Goal: Check status: Check status

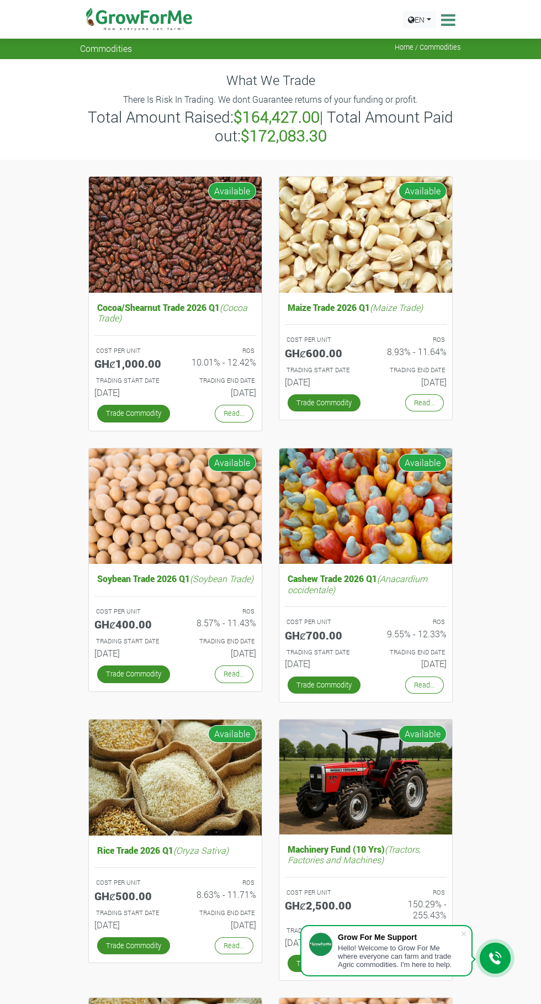
click at [450, 20] on icon at bounding box center [447, 20] width 17 height 17
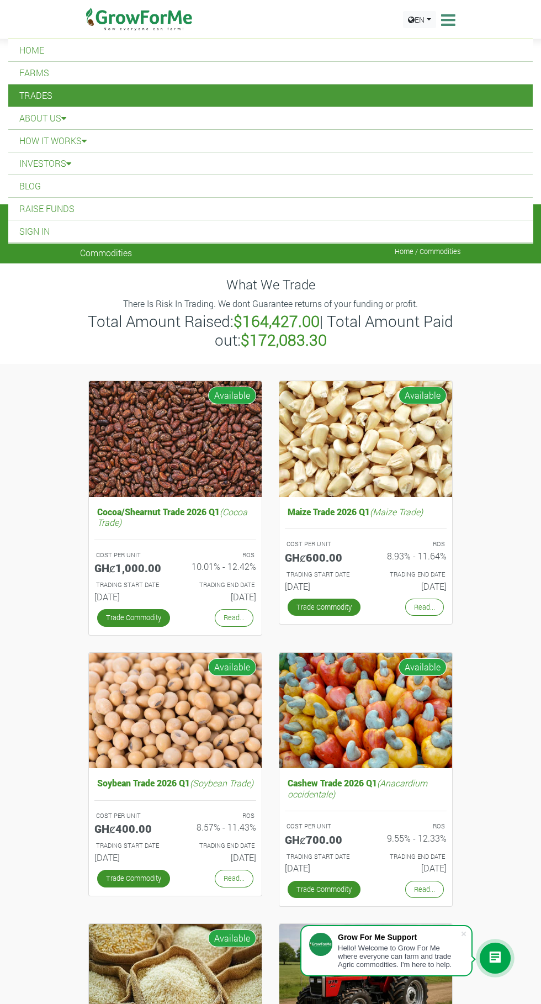
click at [59, 104] on link "Trades" at bounding box center [270, 96] width 525 height 22
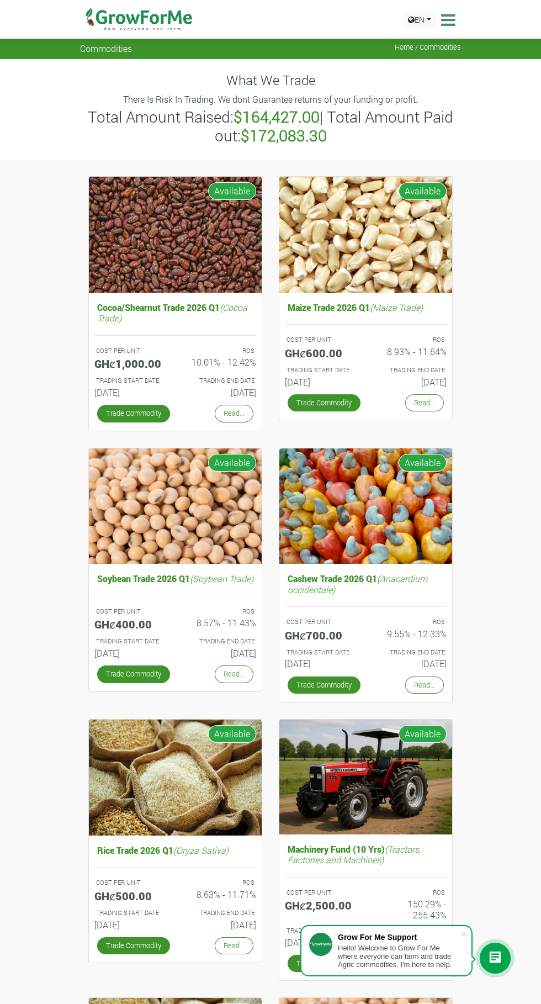
click at [447, 15] on icon at bounding box center [447, 20] width 17 height 17
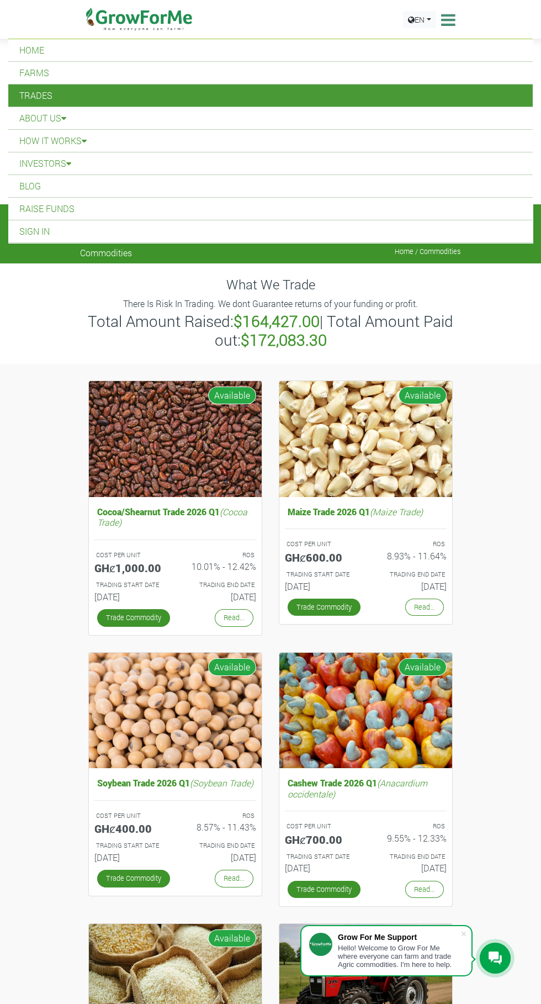
click at [28, 45] on link "Home" at bounding box center [270, 50] width 525 height 22
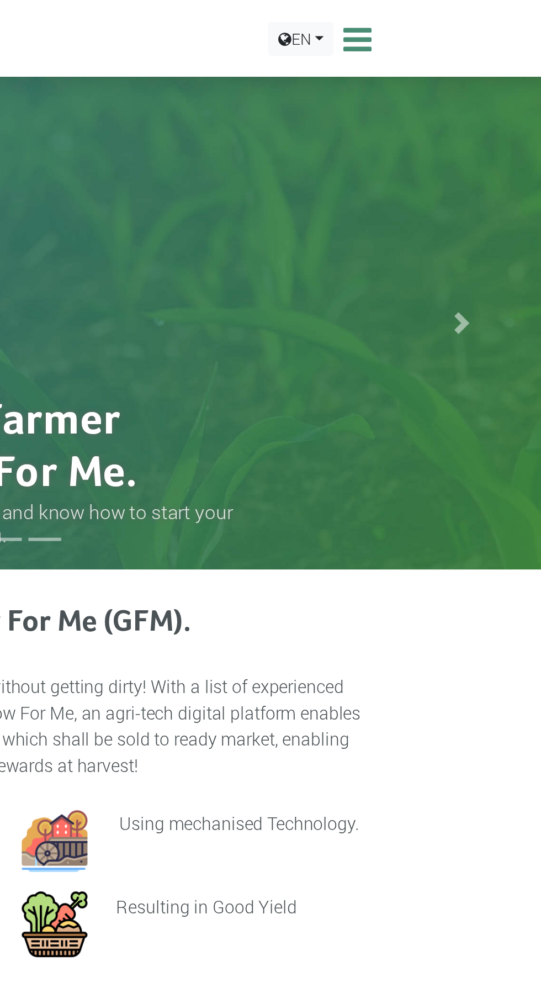
click at [446, 25] on icon at bounding box center [447, 20] width 17 height 17
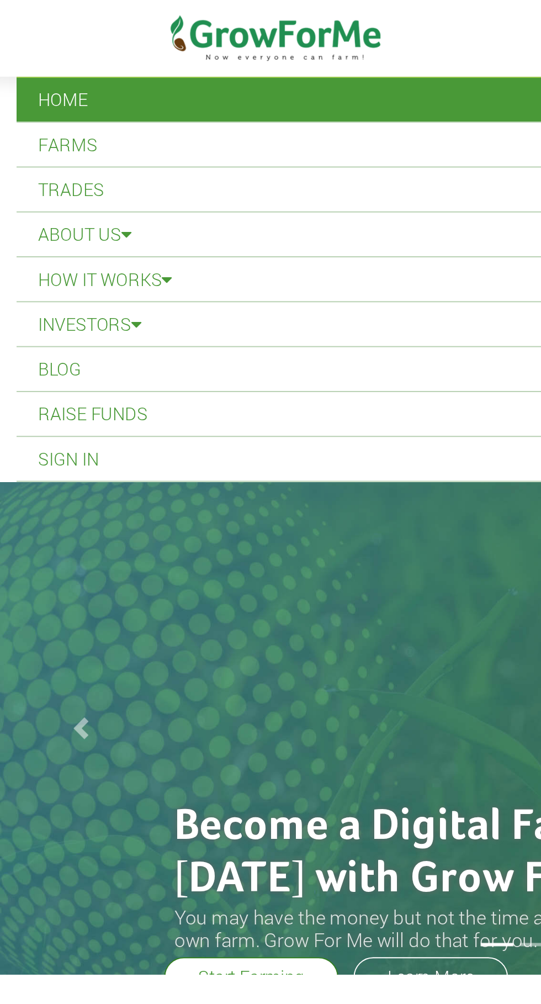
click at [42, 236] on link "Sign In" at bounding box center [270, 231] width 525 height 22
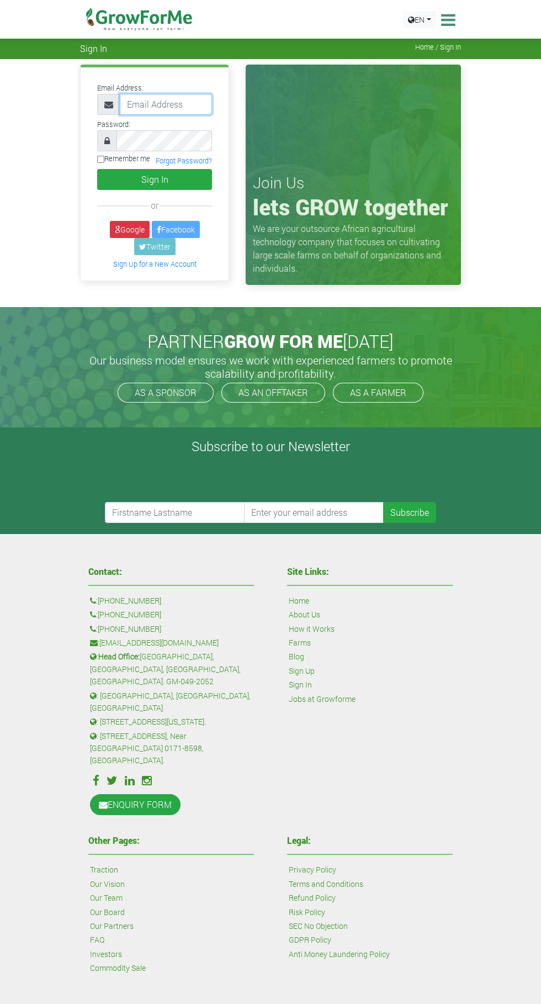
click at [157, 105] on input "email" at bounding box center [166, 104] width 92 height 21
type input "233246280086@growforme.com"
click at [97, 169] on button "Sign In" at bounding box center [154, 179] width 115 height 21
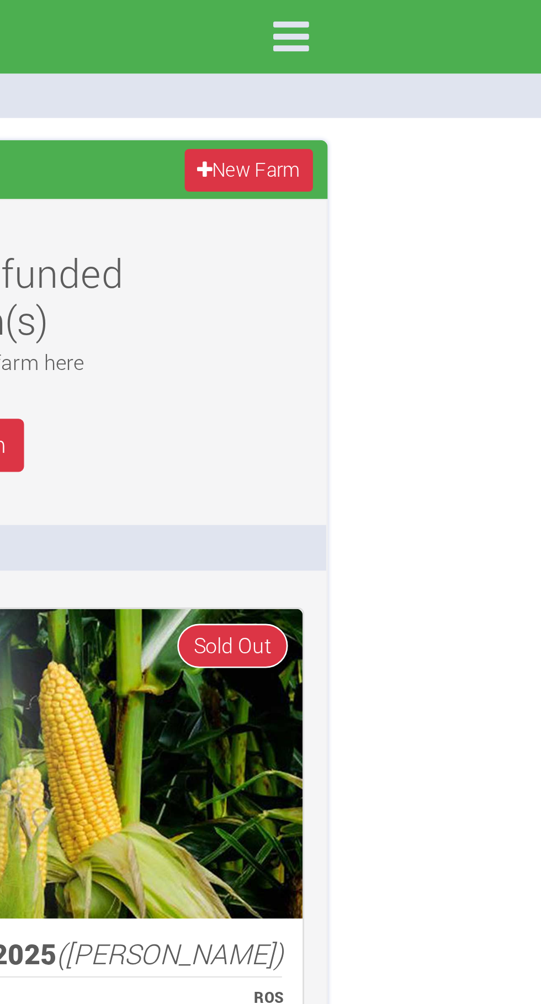
click at [452, 13] on icon at bounding box center [447, 13] width 23 height 23
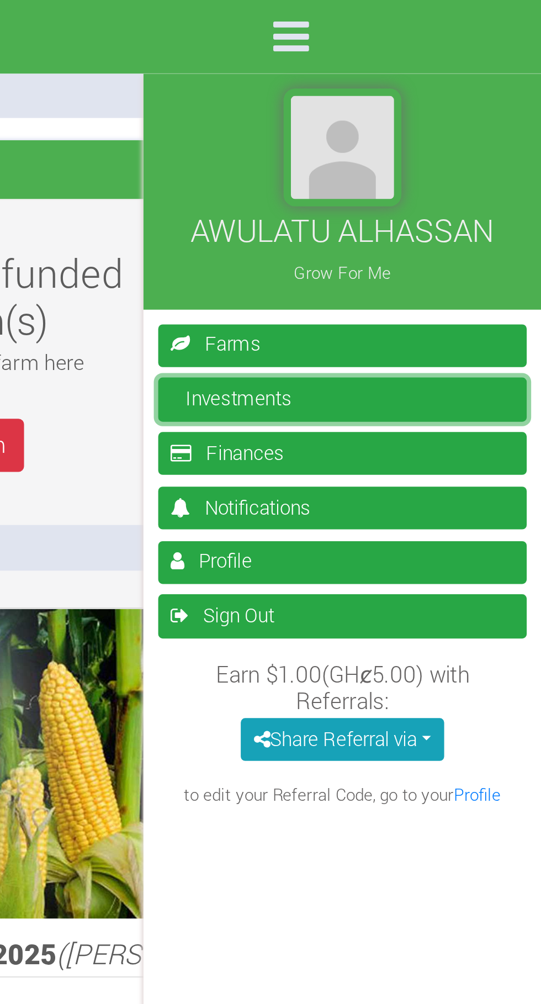
click at [418, 151] on link "Investments" at bounding box center [467, 149] width 138 height 16
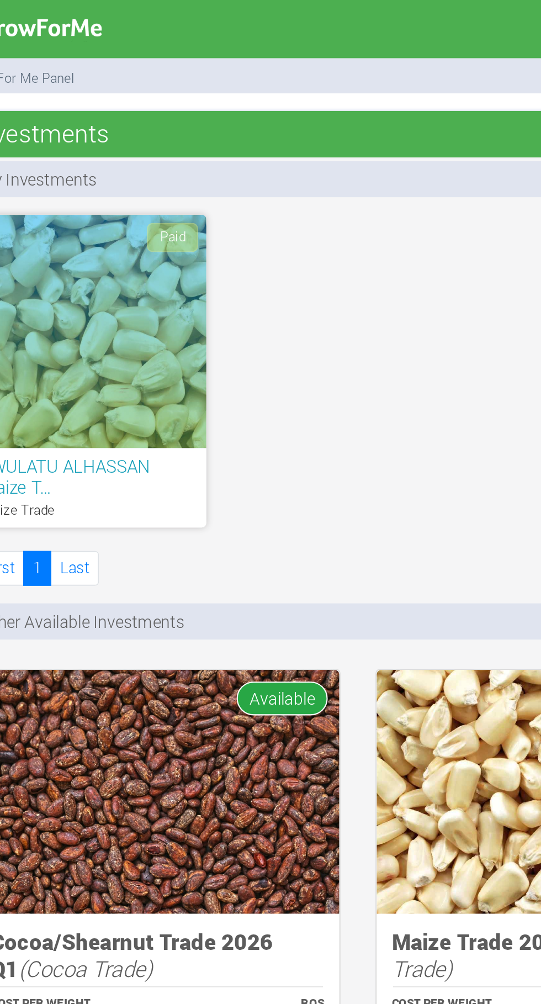
click at [164, 165] on div "Paid" at bounding box center [144, 157] width 110 height 110
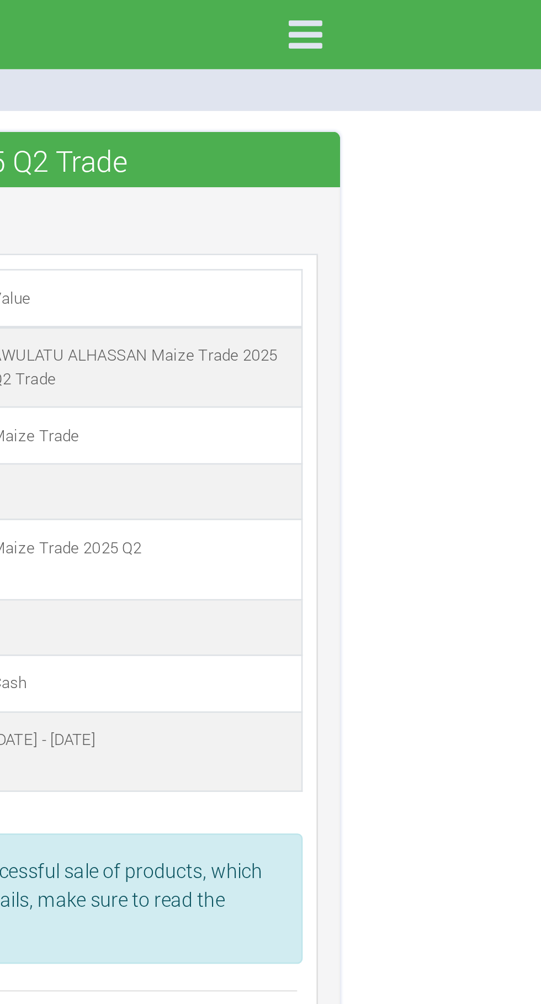
click at [448, 15] on icon at bounding box center [447, 13] width 23 height 23
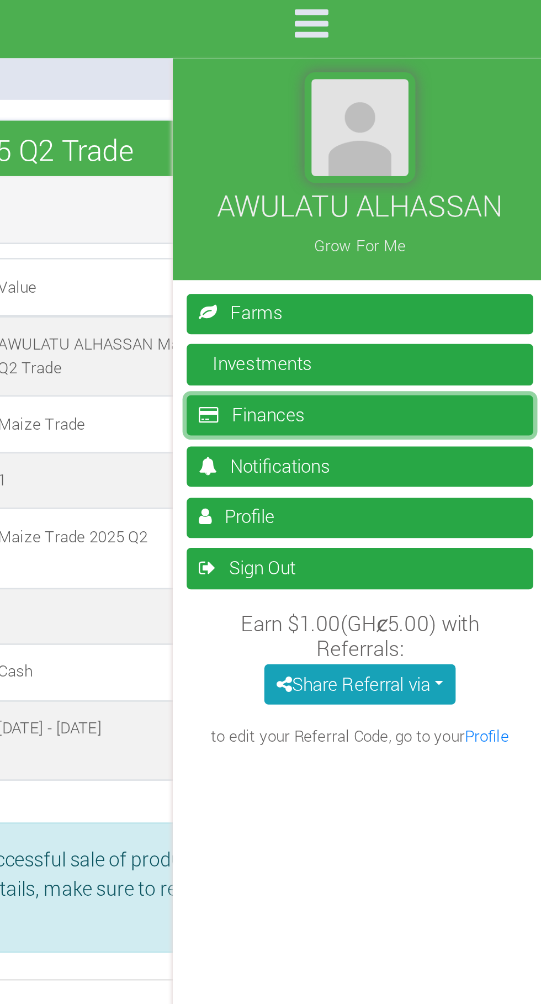
click at [437, 173] on link "Finances" at bounding box center [467, 170] width 138 height 16
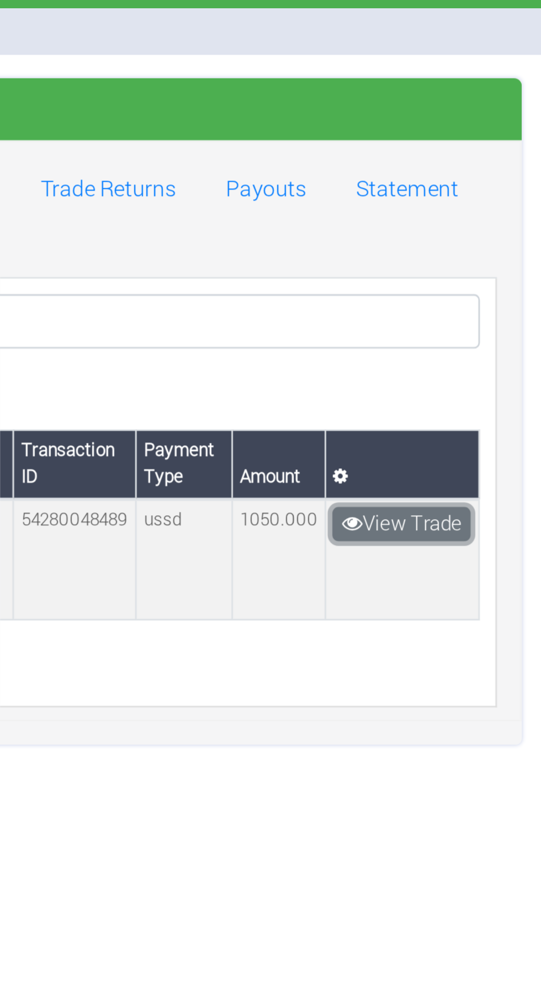
click at [417, 214] on link "View Trade" at bounding box center [418, 211] width 49 height 12
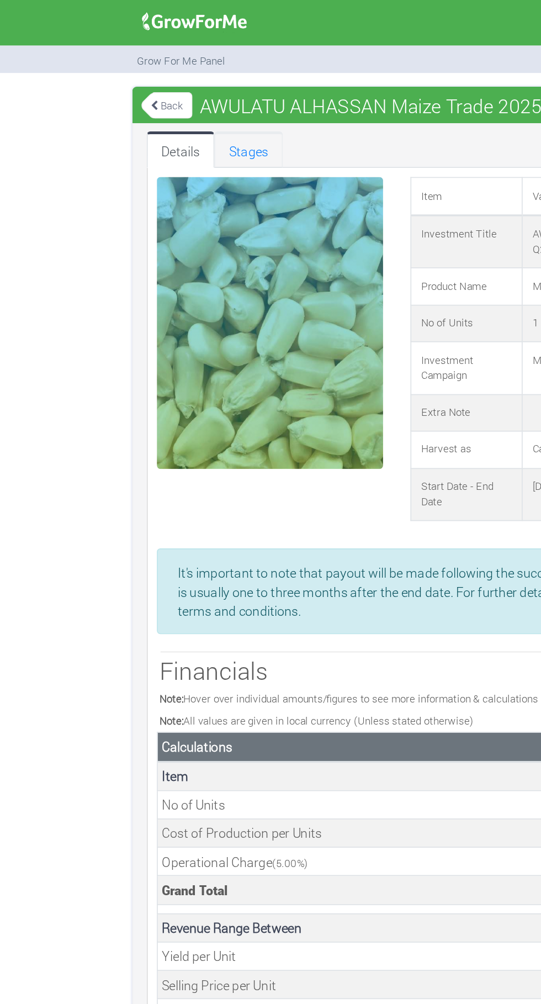
click at [151, 92] on link "Stages" at bounding box center [150, 91] width 41 height 22
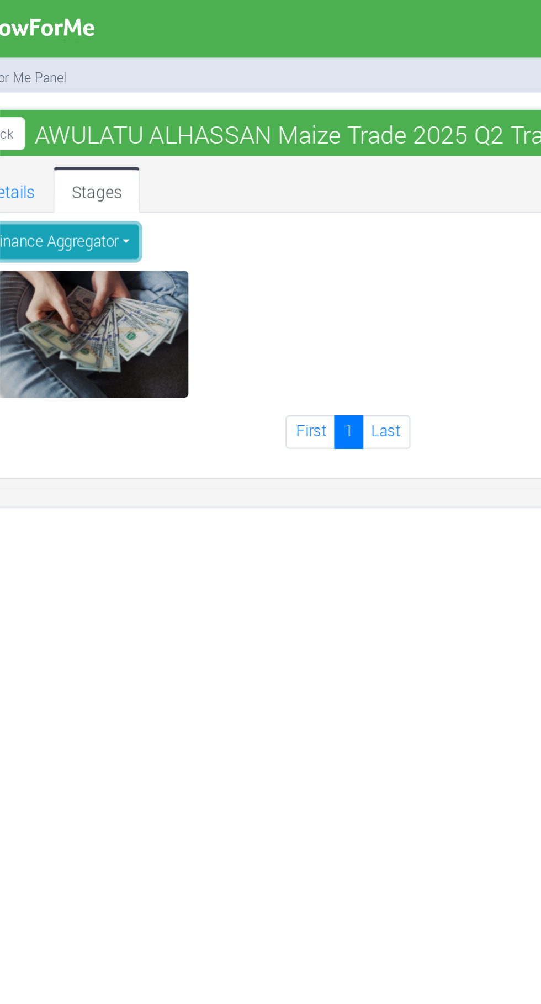
click at [145, 119] on button "Finance Aggregator" at bounding box center [133, 115] width 76 height 16
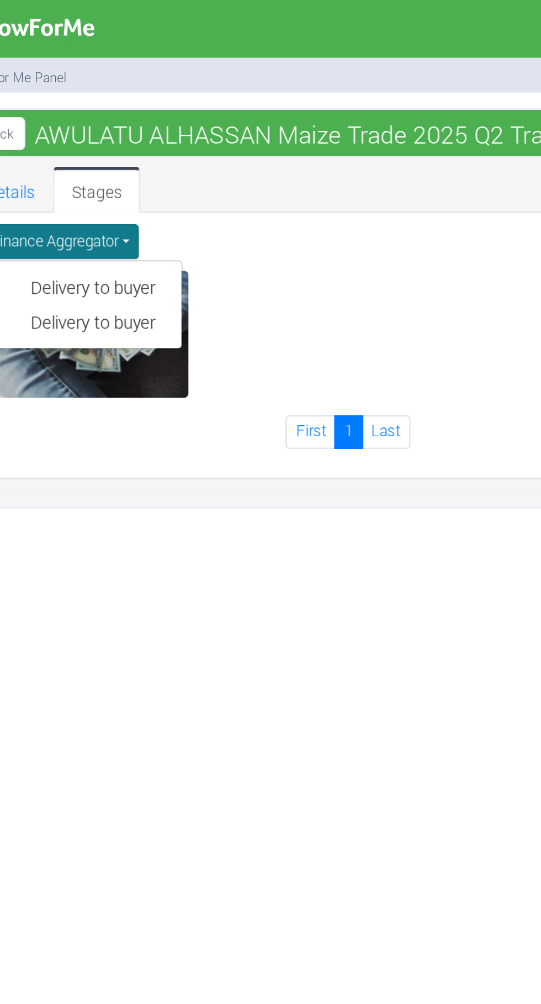
click at [219, 321] on div "AWULATU ALHASSAN Grow For Me" at bounding box center [270, 502] width 541 height 1004
